Goal: Task Accomplishment & Management: Complete application form

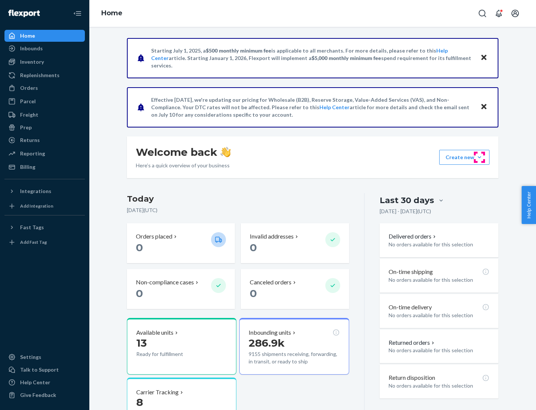
click at [480, 157] on button "Create new Create new inbound Create new order Create new product" at bounding box center [464, 157] width 50 height 15
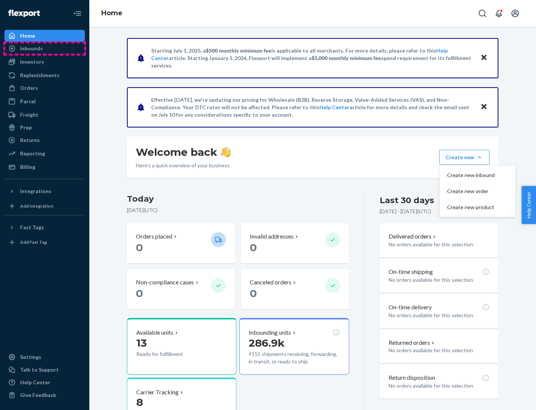
click at [45, 48] on div "Inbounds" at bounding box center [44, 48] width 79 height 10
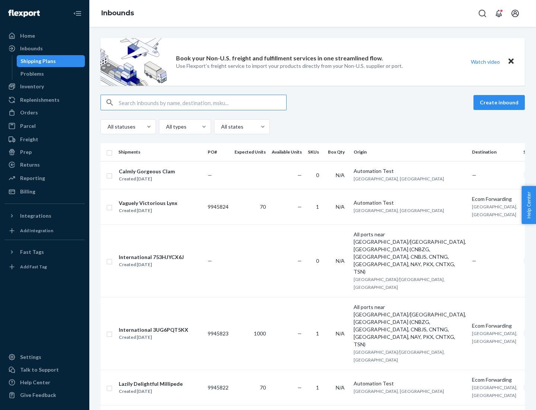
click at [500, 102] on button "Create inbound" at bounding box center [499, 102] width 51 height 15
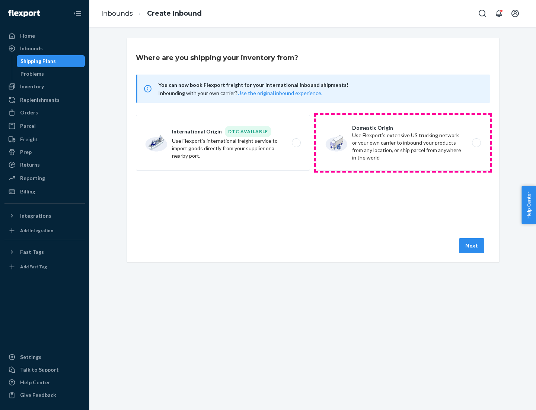
click at [403, 143] on label "Domestic Origin Use Flexport’s extensive US trucking network or your own carrie…" at bounding box center [403, 143] width 174 height 56
click at [476, 143] on input "Domestic Origin Use Flexport’s extensive US trucking network or your own carrie…" at bounding box center [478, 142] width 5 height 5
radio input "true"
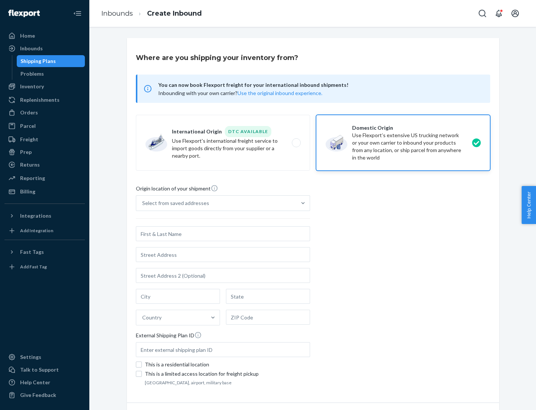
click at [216, 203] on div "Select from saved addresses" at bounding box center [216, 202] width 160 height 15
click at [143, 203] on input "Select from saved addresses" at bounding box center [142, 202] width 1 height 7
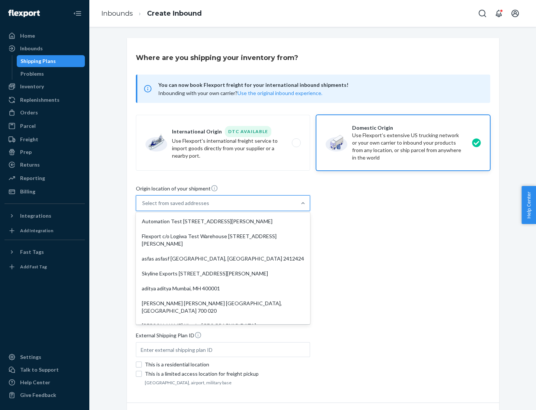
scroll to position [3, 0]
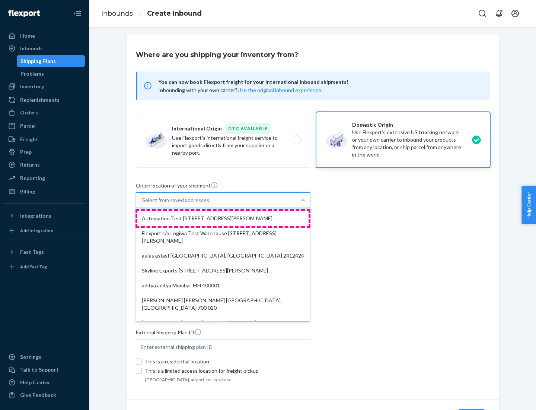
click at [223, 218] on div "Automation Test [STREET_ADDRESS][PERSON_NAME]" at bounding box center [222, 218] width 171 height 15
click at [143, 204] on input "option Automation Test [STREET_ADDRESS][PERSON_NAME]. 9 results available. Use …" at bounding box center [142, 199] width 1 height 7
type input "Automation Test"
type input "9th Floor"
type input "[GEOGRAPHIC_DATA]"
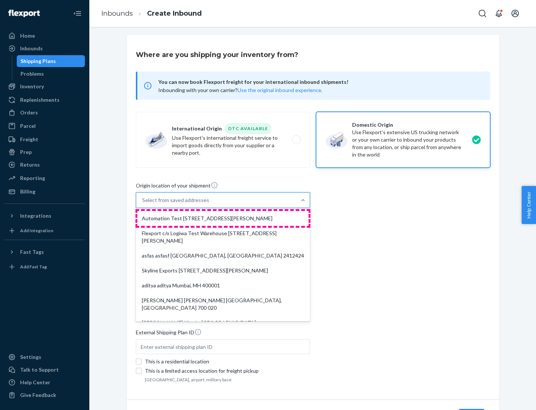
type input "CA"
type input "94104"
type input "[STREET_ADDRESS][PERSON_NAME]"
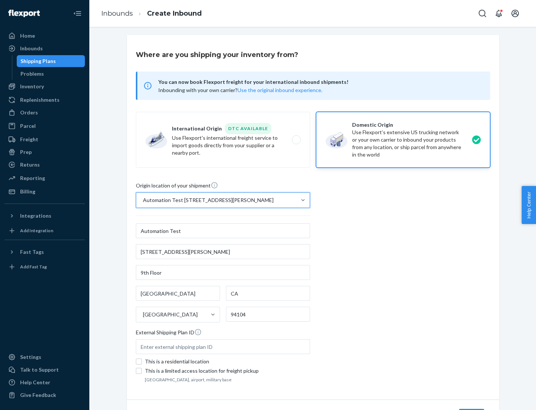
scroll to position [44, 0]
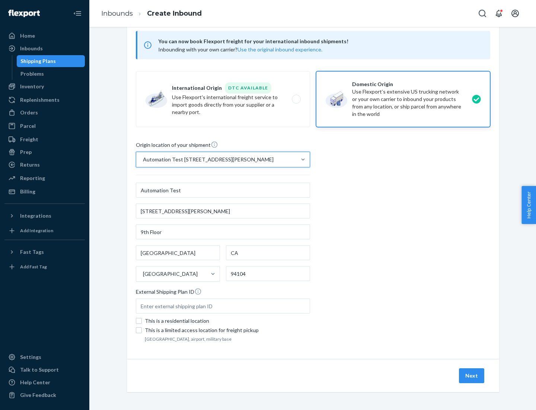
click at [472, 375] on button "Next" at bounding box center [471, 375] width 25 height 15
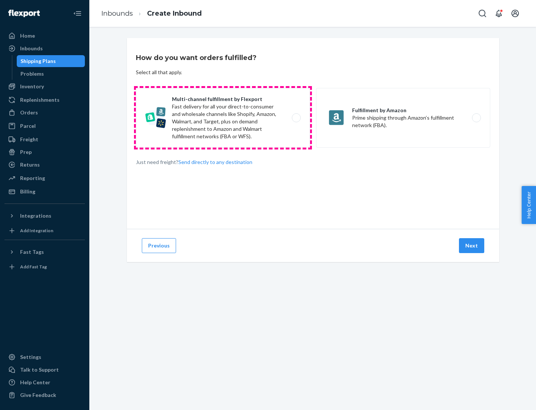
click at [223, 118] on label "Multi-channel fulfillment by Flexport Fast delivery for all your direct-to-cons…" at bounding box center [223, 118] width 174 height 60
click at [296, 118] on input "Multi-channel fulfillment by Flexport Fast delivery for all your direct-to-cons…" at bounding box center [298, 117] width 5 height 5
radio input "true"
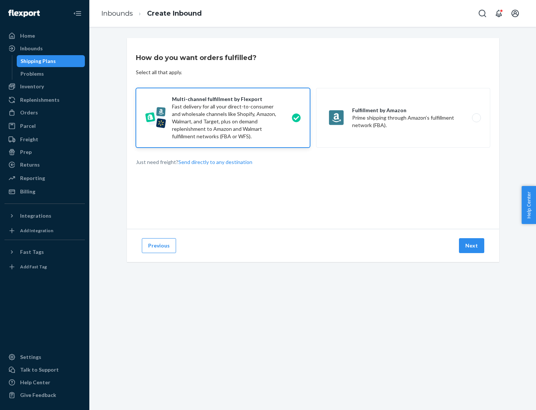
click at [472, 245] on button "Next" at bounding box center [471, 245] width 25 height 15
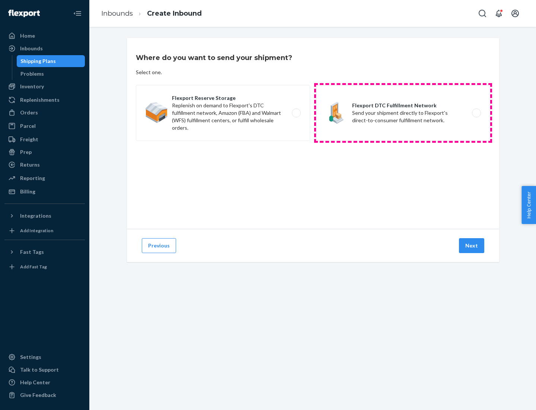
click at [403, 113] on label "Flexport DTC Fulfillment Network Send your shipment directly to Flexport's dire…" at bounding box center [403, 113] width 174 height 56
click at [476, 113] on input "Flexport DTC Fulfillment Network Send your shipment directly to Flexport's dire…" at bounding box center [478, 113] width 5 height 5
radio input "true"
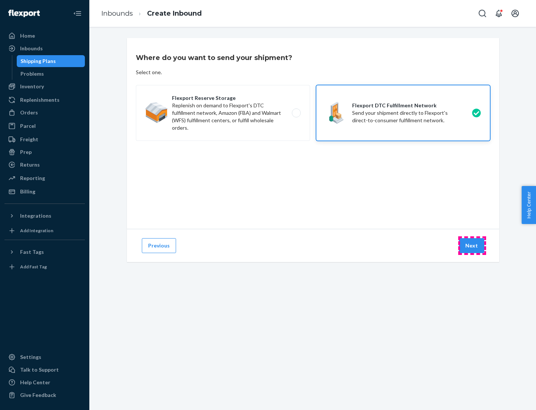
click at [472, 245] on button "Next" at bounding box center [471, 245] width 25 height 15
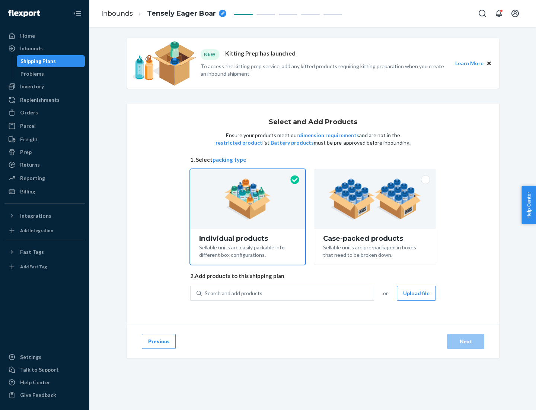
click at [375, 199] on img at bounding box center [375, 198] width 93 height 41
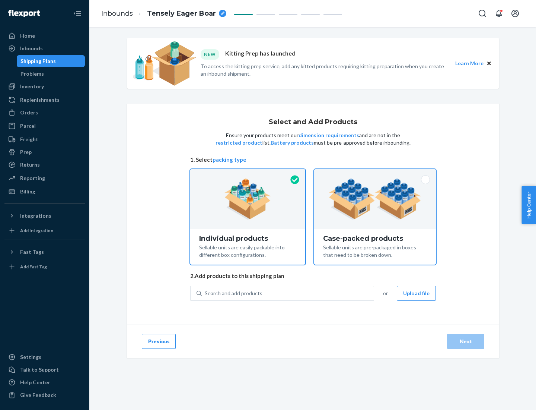
click at [375, 174] on input "Case-packed products Sellable units are pre-packaged in boxes that need to be b…" at bounding box center [375, 171] width 5 height 5
radio input "true"
radio input "false"
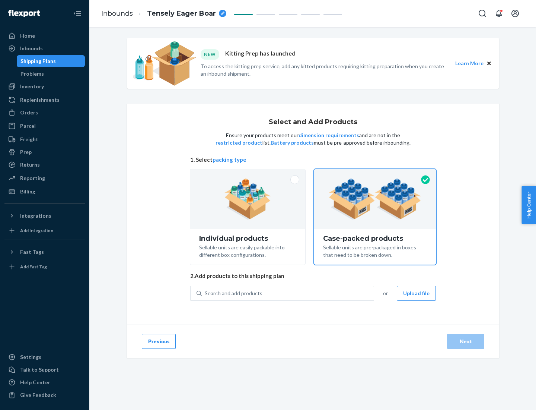
click at [288, 293] on div "Search and add products" at bounding box center [288, 292] width 172 height 13
click at [206, 293] on input "Search and add products" at bounding box center [205, 292] width 1 height 7
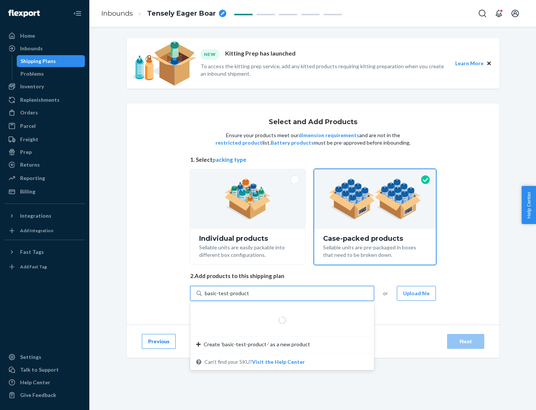
type input "basic-test-product-1"
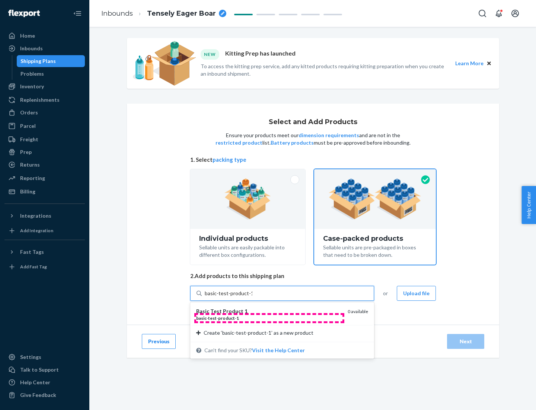
click at [269, 318] on div "basic - test - product - 1" at bounding box center [269, 318] width 146 height 6
click at [252, 297] on input "basic-test-product-1" at bounding box center [229, 292] width 48 height 7
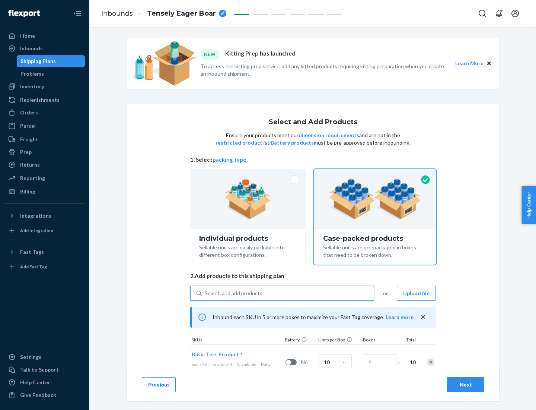
scroll to position [27, 0]
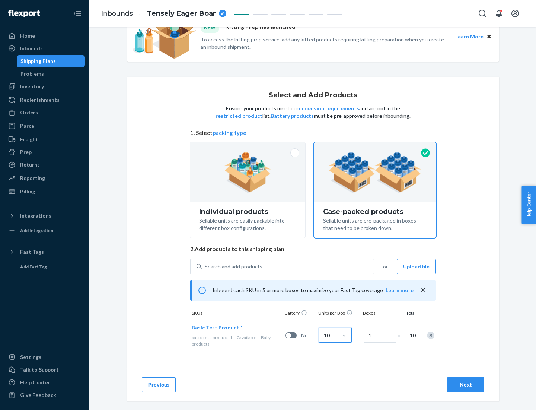
type input "10"
type input "7"
click at [466, 384] on div "Next" at bounding box center [465, 383] width 25 height 7
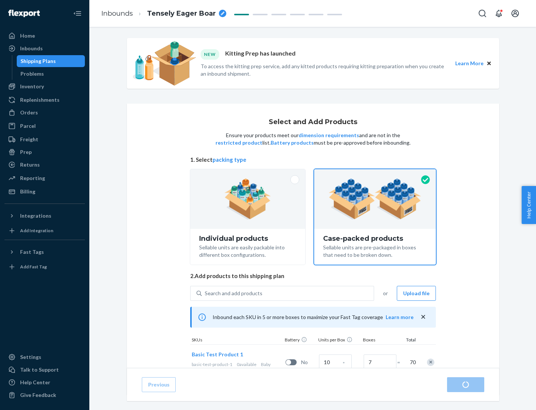
radio input "true"
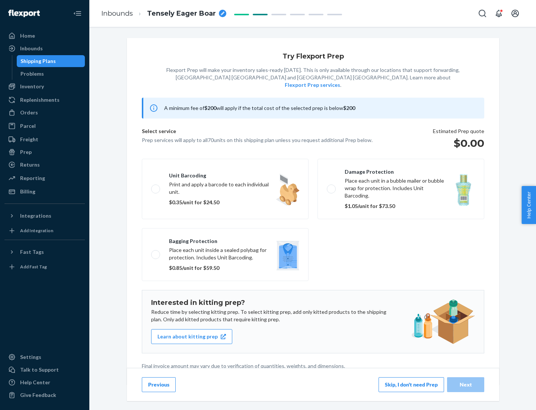
scroll to position [2, 0]
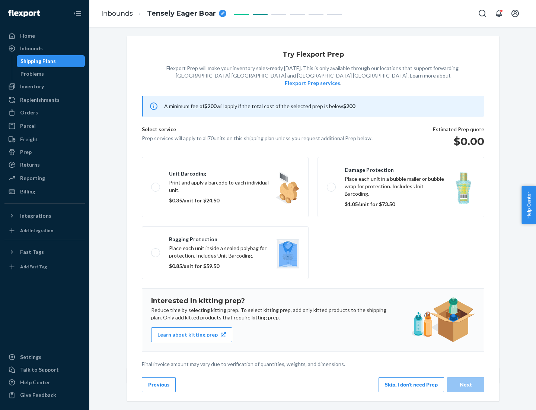
click at [411, 384] on button "Skip, I don't need Prep" at bounding box center [412, 384] width 66 height 15
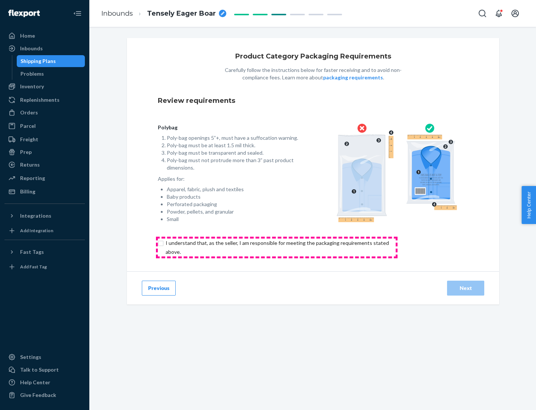
click at [277, 247] on input "checkbox" at bounding box center [282, 247] width 248 height 18
checkbox input "true"
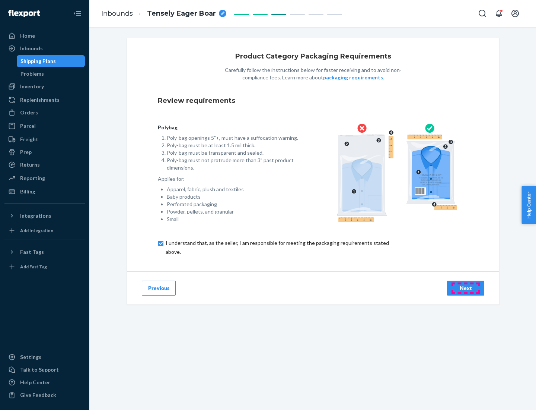
click at [466, 287] on div "Next" at bounding box center [465, 287] width 25 height 7
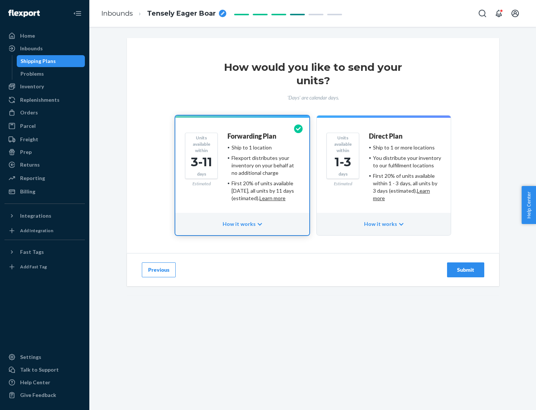
click at [384, 170] on ul "Ship to 1 or more locations You distribute your inventory to our fulfillment lo…" at bounding box center [405, 173] width 72 height 58
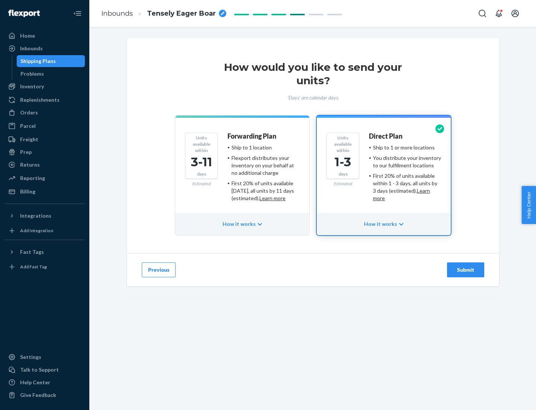
click at [466, 270] on div "Submit" at bounding box center [465, 269] width 25 height 7
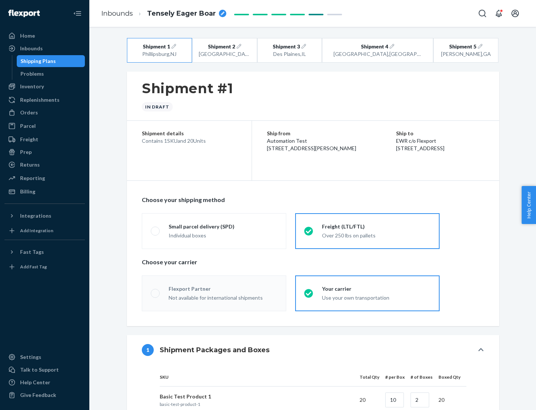
radio input "true"
radio input "false"
radio input "true"
radio input "false"
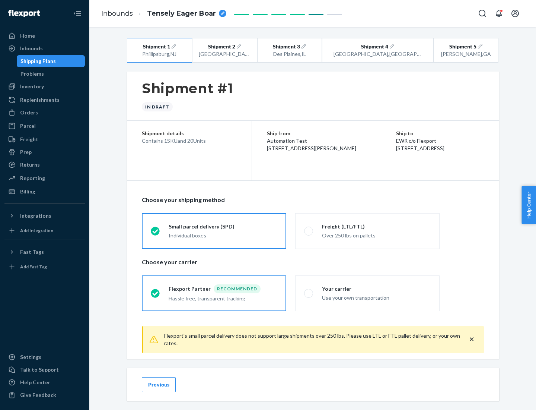
scroll to position [8, 0]
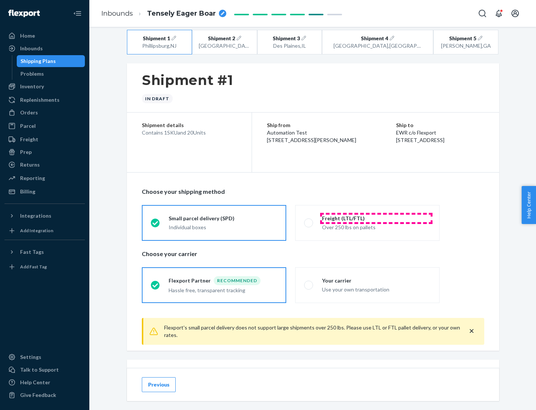
click at [376, 218] on div "Freight (LTL/FTL)" at bounding box center [376, 217] width 109 height 7
click at [309, 220] on input "Freight (LTL/FTL) Over 250 lbs on pallets" at bounding box center [306, 222] width 5 height 5
radio input "true"
radio input "false"
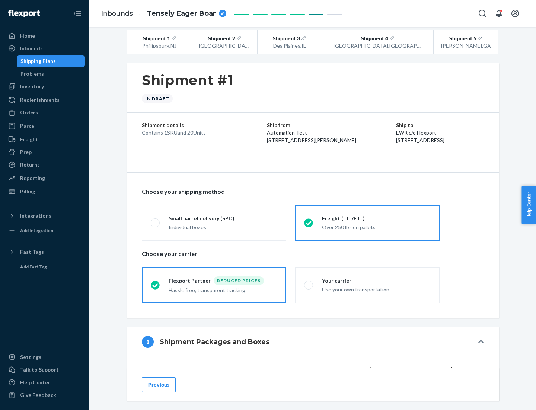
scroll to position [70, 0]
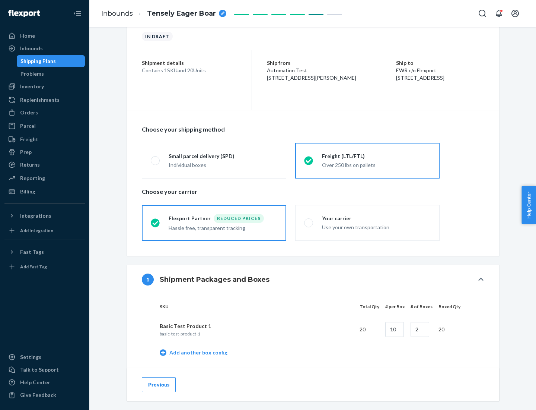
click at [376, 218] on div "Your carrier" at bounding box center [376, 217] width 109 height 7
click at [309, 220] on input "Your carrier Use your own transportation" at bounding box center [306, 222] width 5 height 5
radio input "true"
radio input "false"
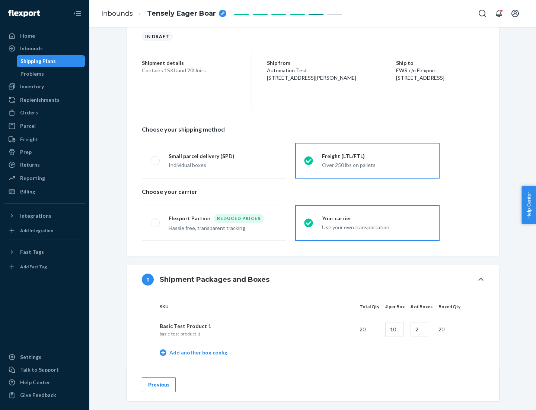
scroll to position [235, 0]
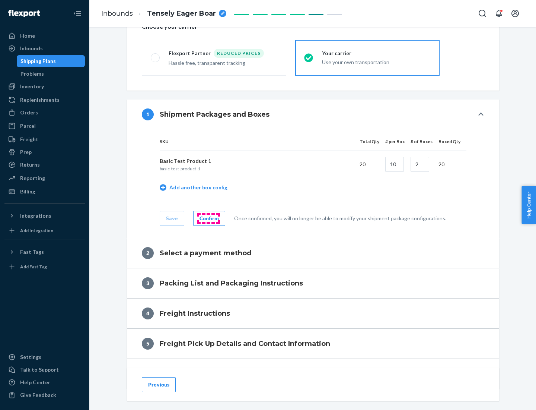
click at [208, 218] on div "Confirm" at bounding box center [209, 217] width 19 height 7
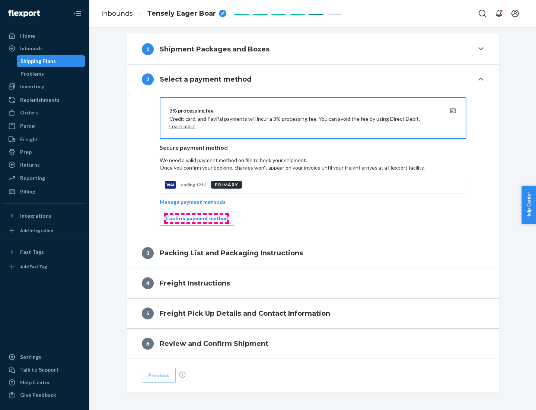
click at [196, 218] on div "Confirm payment method" at bounding box center [197, 217] width 62 height 7
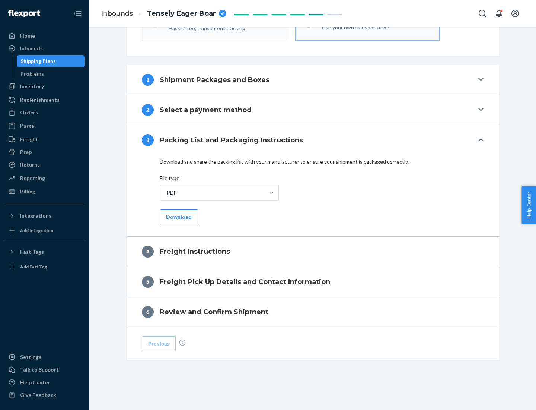
scroll to position [268, 0]
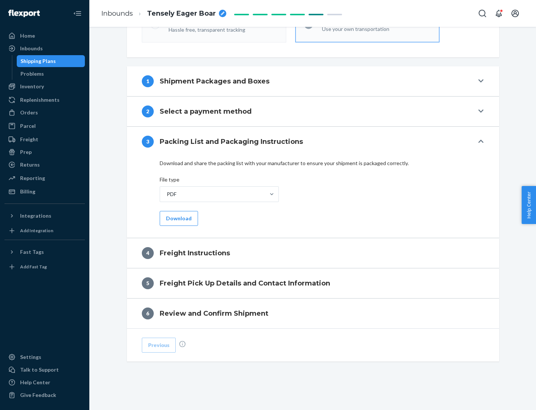
click at [178, 218] on button "Download" at bounding box center [179, 218] width 38 height 15
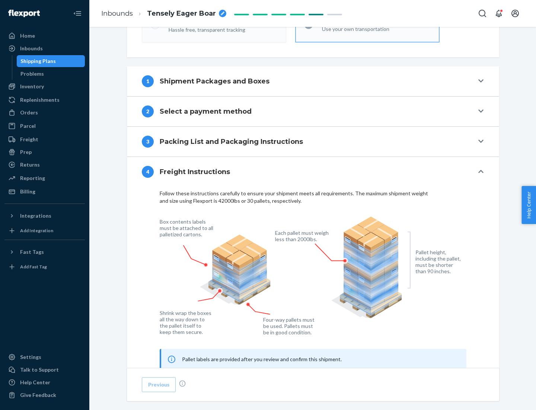
scroll to position [450, 0]
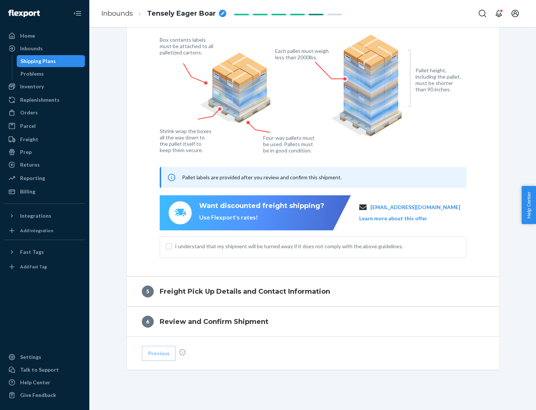
click at [402, 218] on button "Learn more about this offer" at bounding box center [393, 217] width 68 height 7
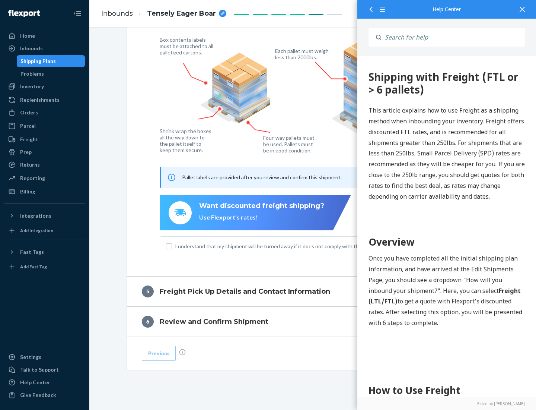
scroll to position [0, 0]
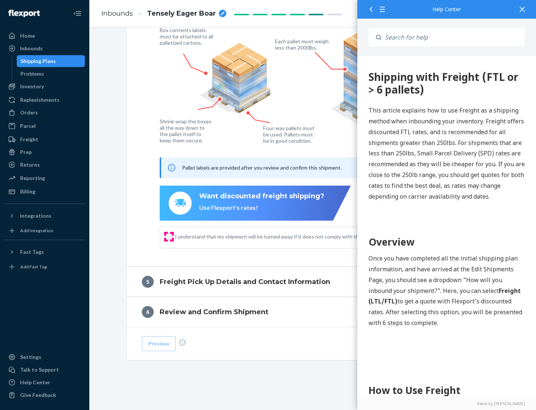
click at [169, 236] on input "I understand that my shipment will be turned away if it does not comply with th…" at bounding box center [169, 236] width 6 height 6
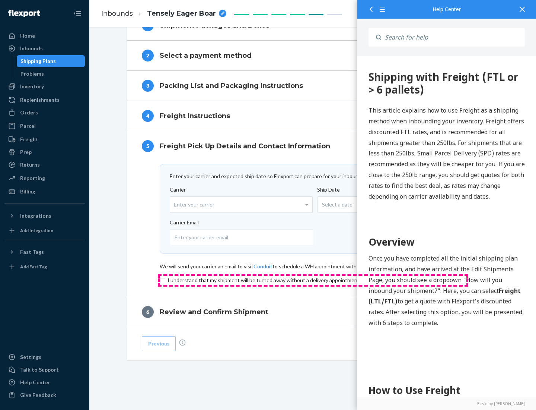
click at [313, 280] on input "checkbox" at bounding box center [313, 279] width 307 height 9
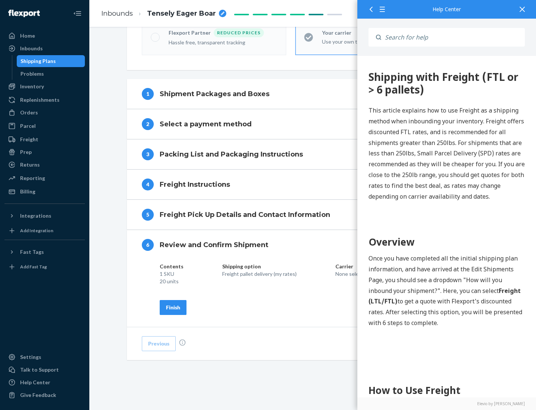
scroll to position [256, 0]
click at [173, 307] on div "Finish" at bounding box center [173, 306] width 14 height 7
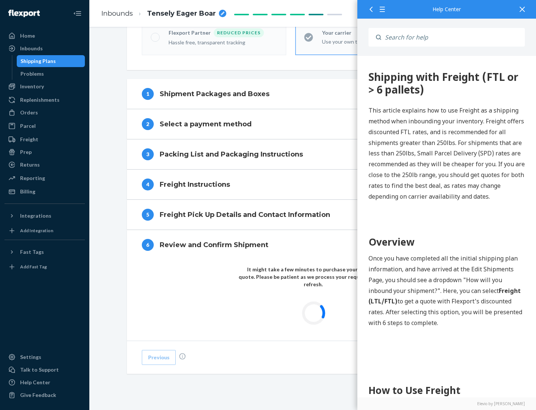
scroll to position [219, 0]
